Goal: Transaction & Acquisition: Book appointment/travel/reservation

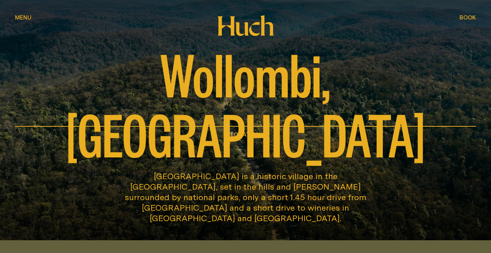
click at [467, 16] on span "Book" at bounding box center [468, 18] width 17 height 6
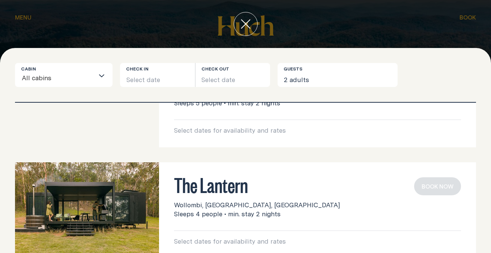
scroll to position [187, 0]
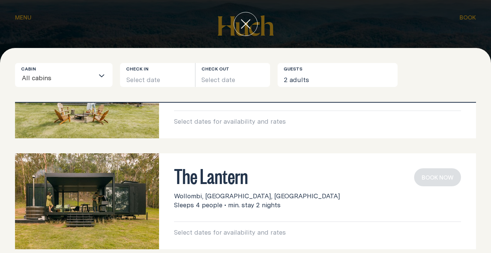
click at [220, 206] on span "Sleeps 4 people • min. stay 2 nights" at bounding box center [227, 205] width 107 height 9
click at [167, 78] on button "Select date" at bounding box center [157, 75] width 75 height 24
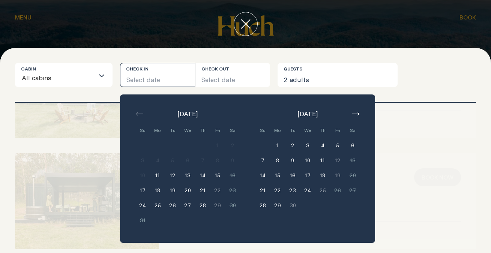
click at [360, 114] on button "button" at bounding box center [355, 114] width 9 height 9
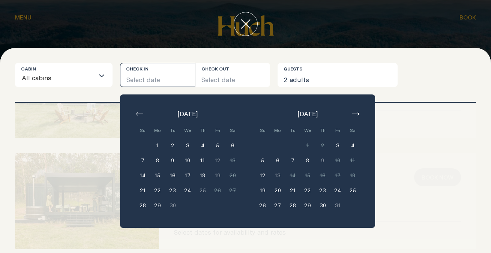
click at [339, 191] on button "24" at bounding box center [337, 190] width 15 height 15
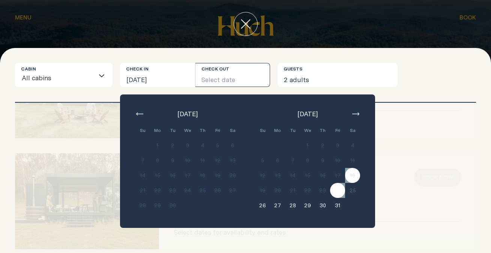
click at [216, 78] on button "Select date" at bounding box center [233, 75] width 75 height 24
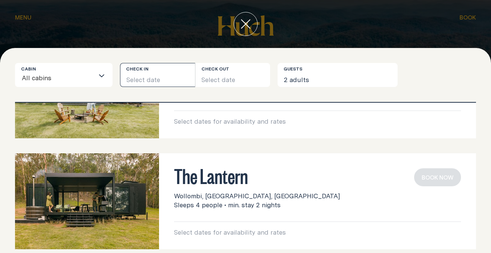
click at [148, 80] on button "Select date" at bounding box center [157, 75] width 75 height 24
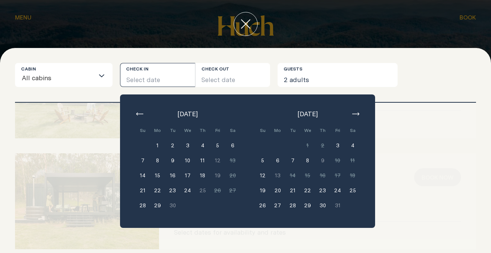
click at [336, 193] on button "24" at bounding box center [337, 190] width 15 height 15
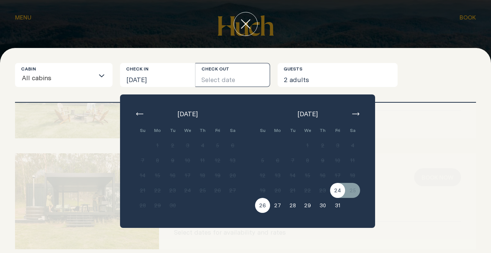
click at [259, 206] on button "26" at bounding box center [262, 205] width 15 height 15
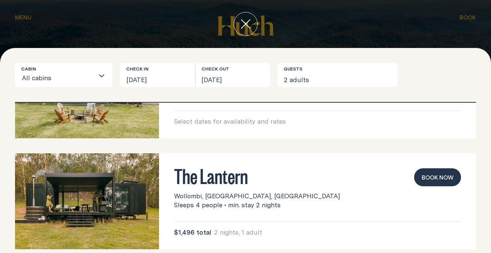
scroll to position [198, 0]
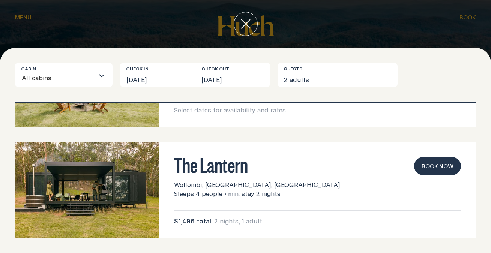
click at [434, 167] on button "Book now" at bounding box center [437, 166] width 47 height 18
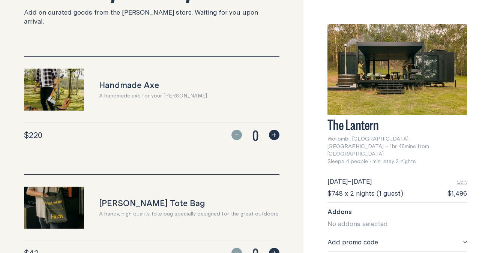
scroll to position [30, 0]
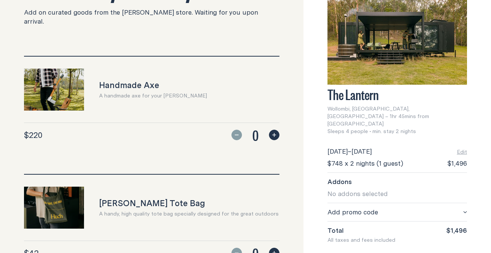
click at [380, 189] on span "No addons selected" at bounding box center [358, 193] width 60 height 9
click at [357, 208] on span "Add promo code" at bounding box center [353, 212] width 51 height 9
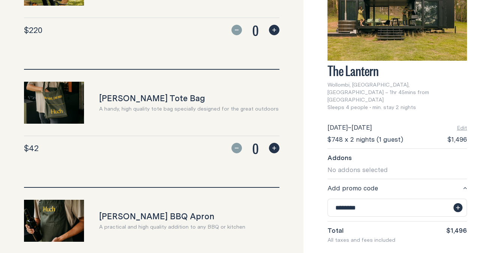
scroll to position [268, 0]
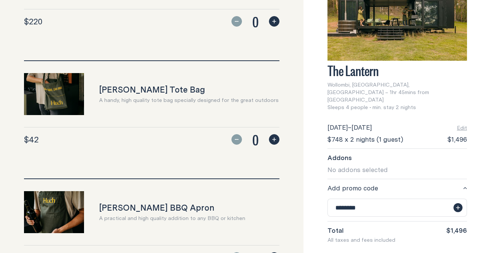
click at [459, 205] on icon "button" at bounding box center [458, 208] width 6 height 6
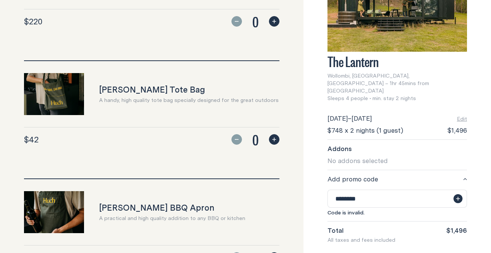
click at [368, 156] on span "No addons selected" at bounding box center [358, 160] width 60 height 9
click at [315, 179] on div "The Lantern Wollombi, [GEOGRAPHIC_DATA], [GEOGRAPHIC_DATA] – 1hr 45mins from [G…" at bounding box center [398, 126] width 188 height 253
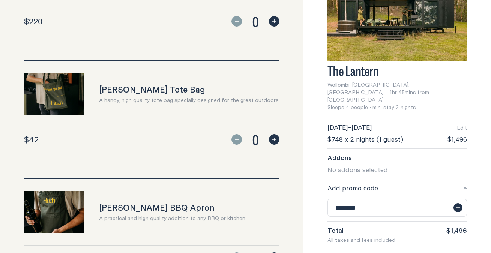
click at [459, 205] on icon "button" at bounding box center [458, 208] width 6 height 6
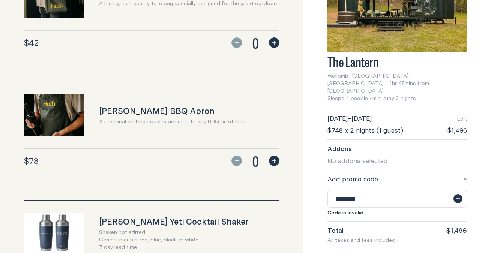
scroll to position [373, 0]
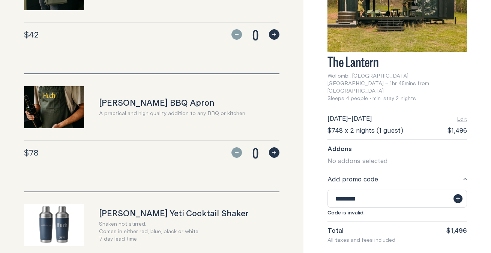
click at [377, 190] on input "********" at bounding box center [398, 199] width 140 height 18
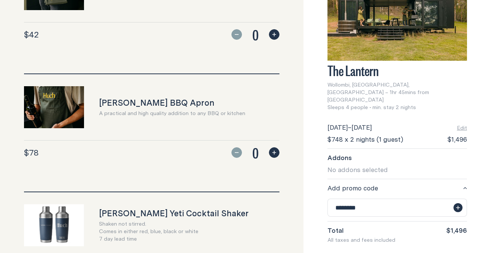
click at [461, 205] on icon "button" at bounding box center [458, 208] width 6 height 6
click at [388, 199] on input "********" at bounding box center [398, 208] width 140 height 18
drag, startPoint x: 388, startPoint y: 193, endPoint x: 303, endPoint y: 186, distance: 85.1
click at [303, 186] on div "Back to site 1. Small luxuries – 2. Guests – 3. Confirmation Enhance your stay …" at bounding box center [245, 130] width 491 height 1007
type input "********"
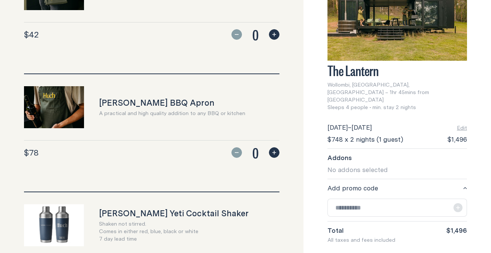
click at [348, 199] on input "text" at bounding box center [398, 208] width 140 height 18
type input "********"
click at [458, 206] on icon "button" at bounding box center [458, 208] width 4 height 4
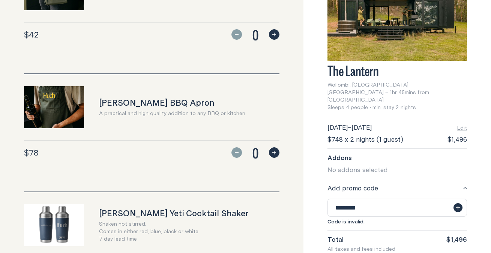
click at [458, 206] on icon "button" at bounding box center [458, 208] width 4 height 4
click at [346, 199] on input "********" at bounding box center [398, 208] width 140 height 18
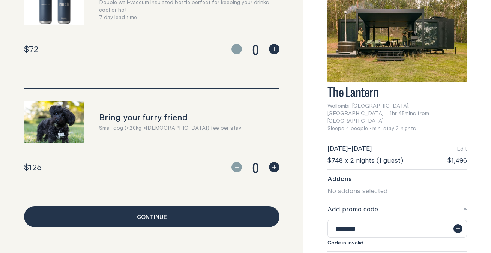
scroll to position [28, 0]
